Goal: Task Accomplishment & Management: Use online tool/utility

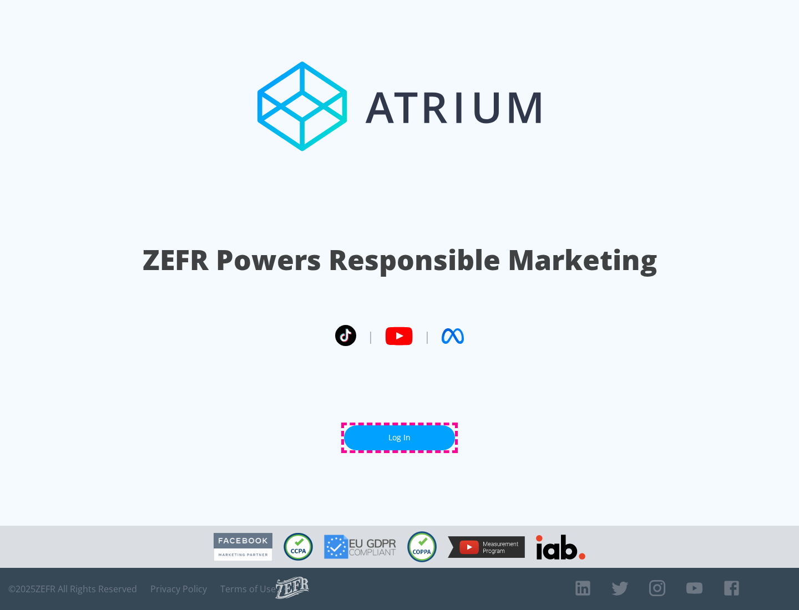
click at [399, 438] on link "Log In" at bounding box center [399, 437] width 111 height 25
